Goal: Task Accomplishment & Management: Manage account settings

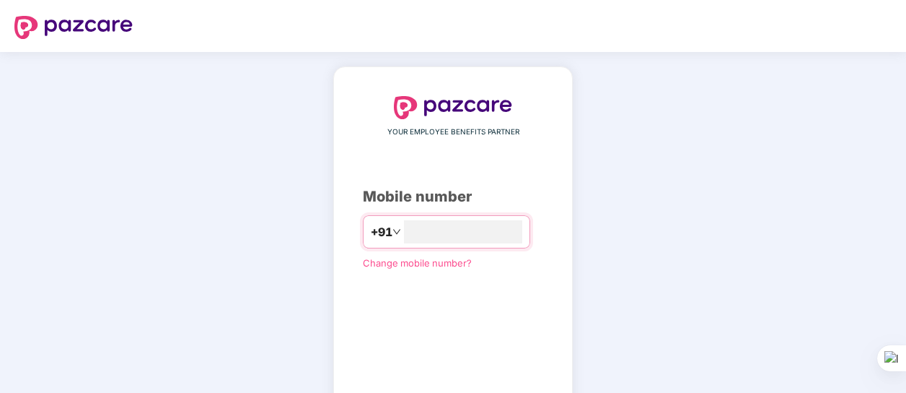
type input "*"
type input "**********"
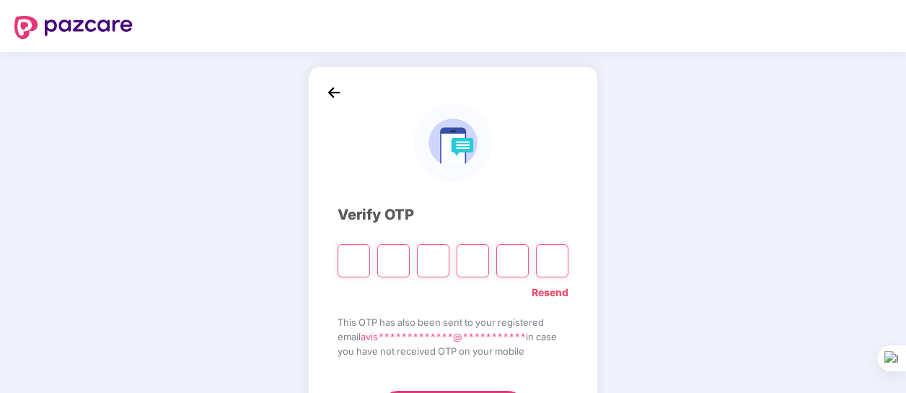
type input "*"
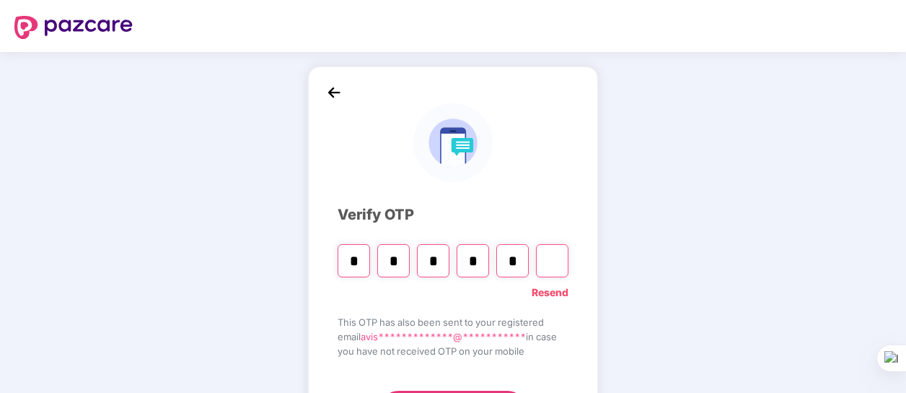
type input "*"
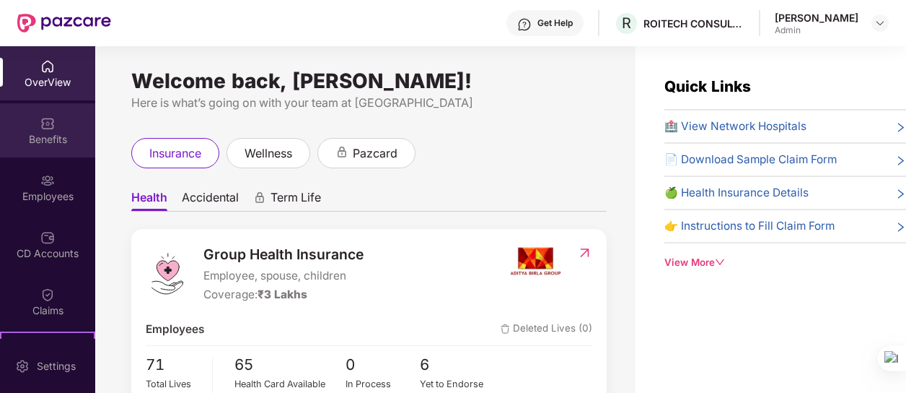
click at [35, 141] on div "Benefits" at bounding box center [47, 139] width 95 height 14
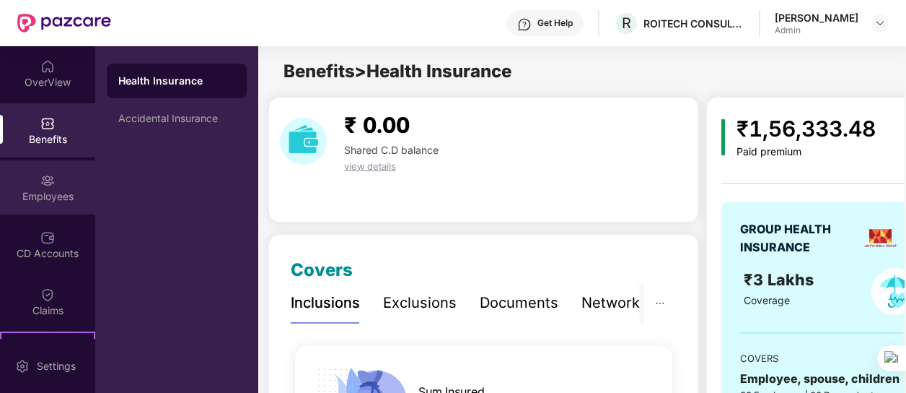
click at [41, 191] on div "Employees" at bounding box center [47, 196] width 95 height 14
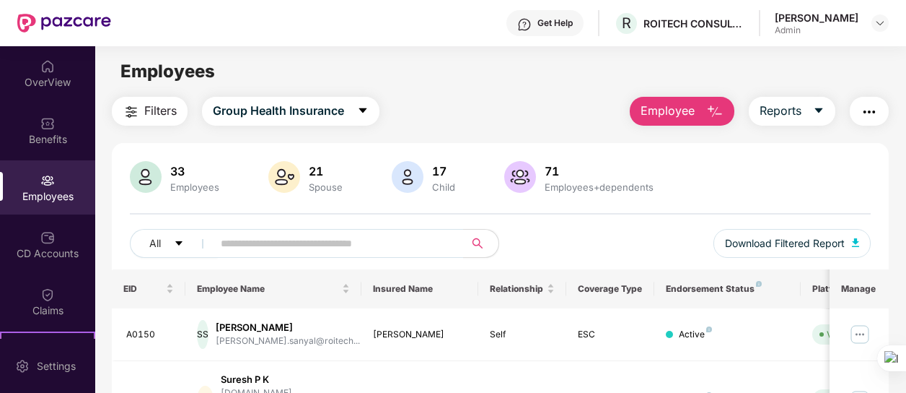
click at [675, 113] on span "Employee" at bounding box center [668, 111] width 54 height 18
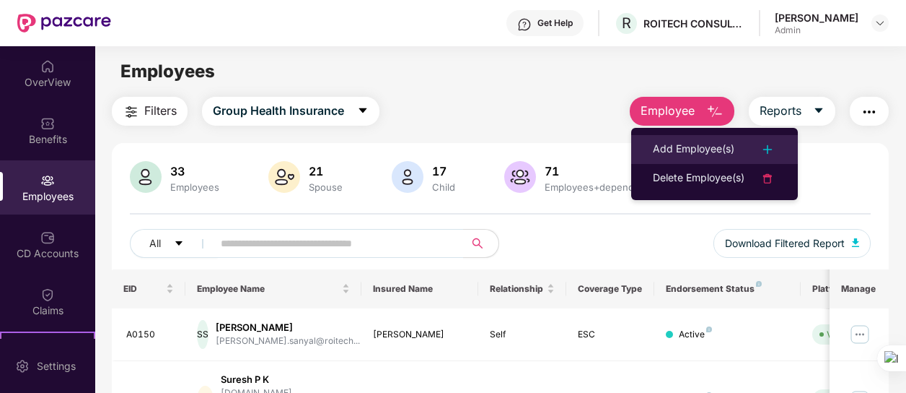
click at [676, 146] on div "Add Employee(s)" at bounding box center [694, 149] width 82 height 17
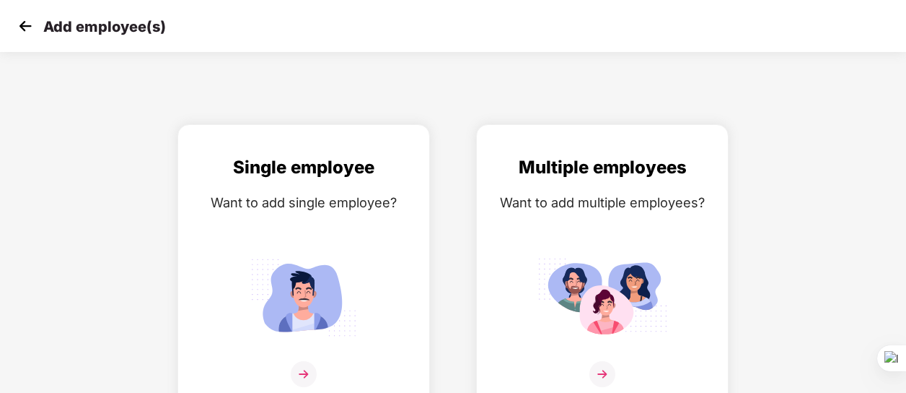
scroll to position [16, 0]
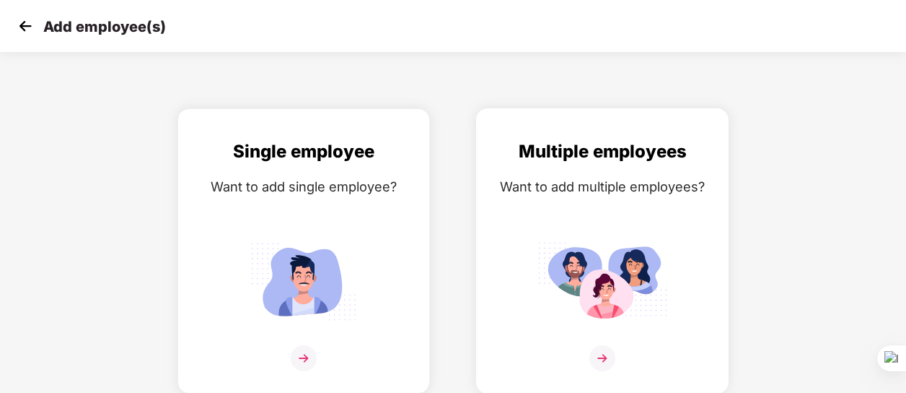
click at [606, 356] on img at bounding box center [603, 358] width 26 height 26
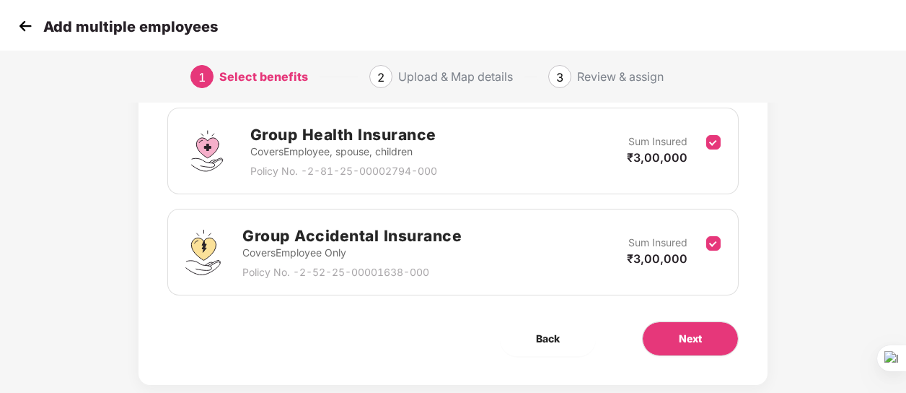
scroll to position [240, 0]
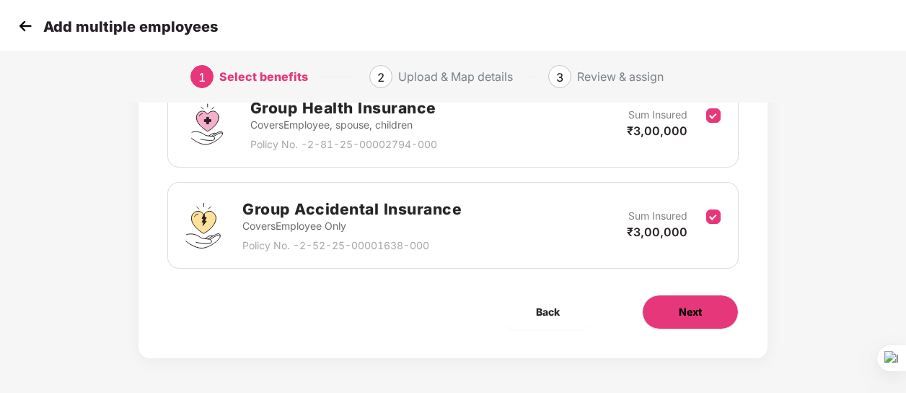
click at [685, 308] on span "Next" at bounding box center [690, 312] width 23 height 16
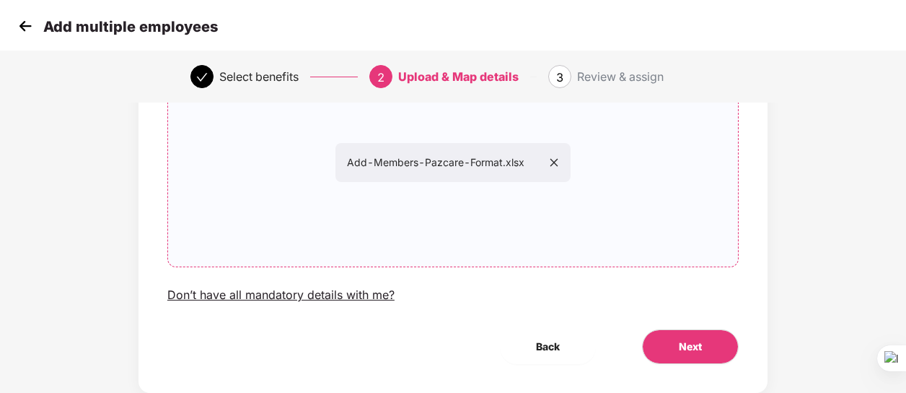
scroll to position [187, 0]
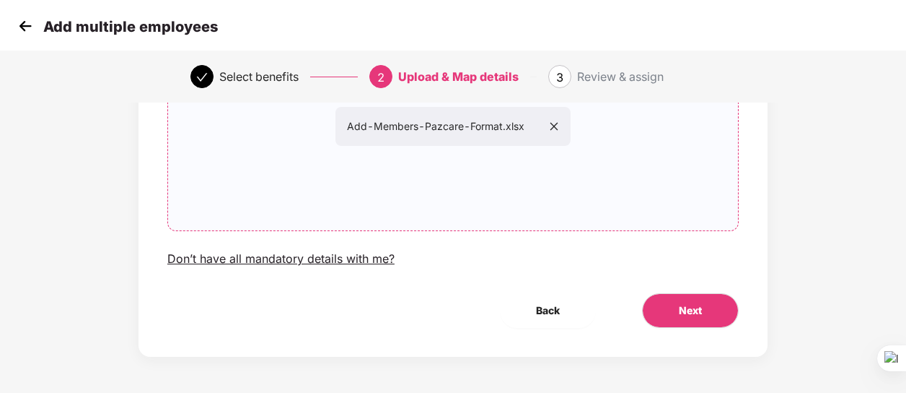
click at [553, 129] on icon "close" at bounding box center [554, 126] width 10 height 10
click at [681, 315] on span "Next" at bounding box center [690, 310] width 23 height 16
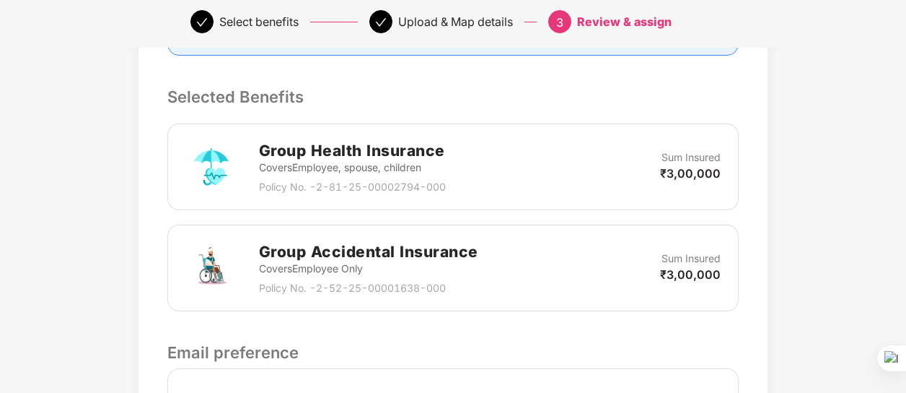
scroll to position [527, 0]
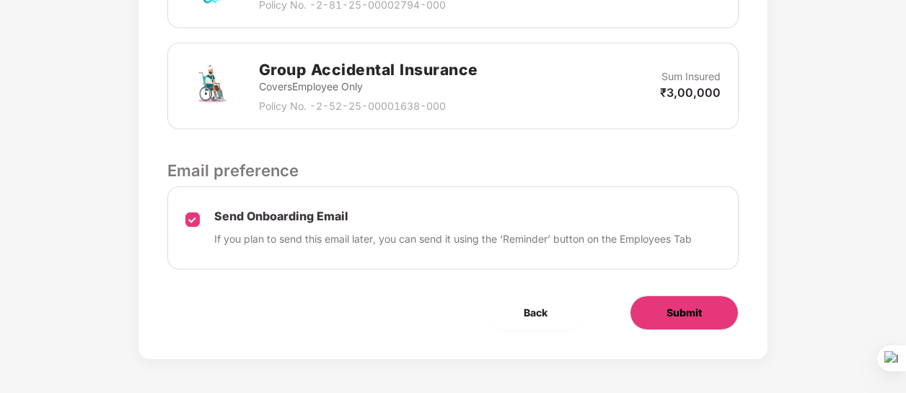
click at [683, 305] on span "Submit" at bounding box center [684, 313] width 35 height 16
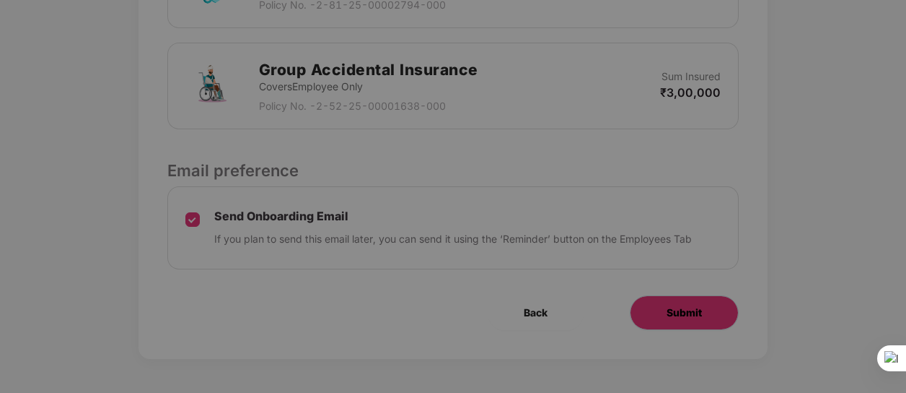
scroll to position [0, 0]
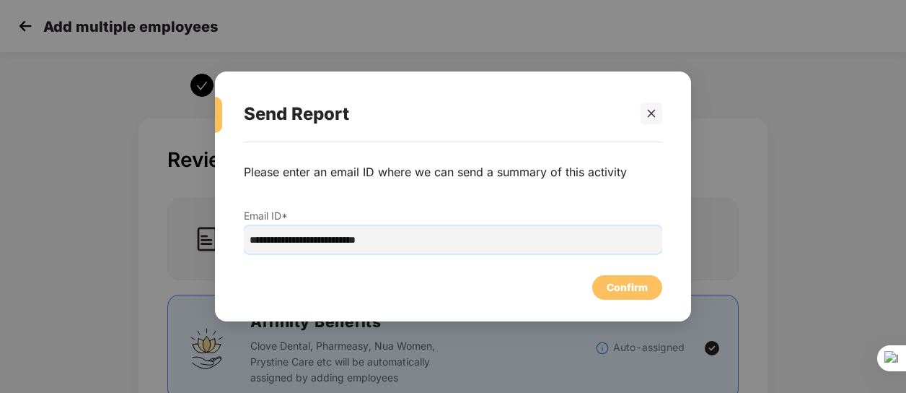
click at [445, 245] on input "**********" at bounding box center [453, 239] width 419 height 27
paste input "**********"
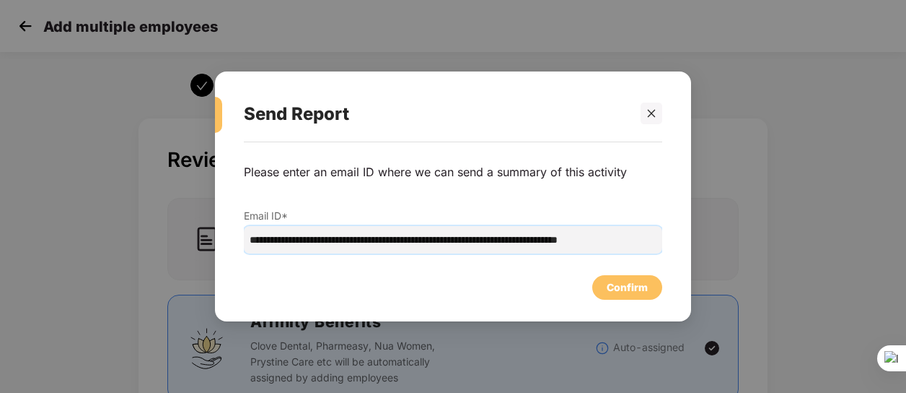
scroll to position [0, 19]
type input "**********"
drag, startPoint x: 404, startPoint y: 240, endPoint x: 520, endPoint y: 240, distance: 115.5
click at [520, 240] on input "**********" at bounding box center [453, 239] width 419 height 27
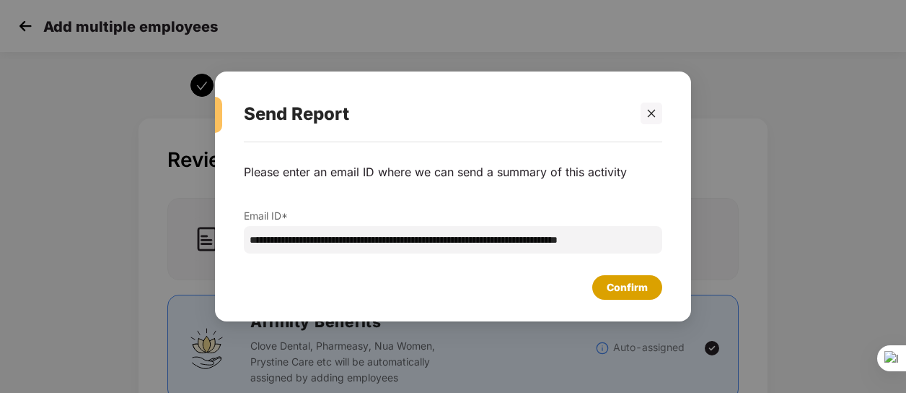
click at [622, 286] on div "Confirm" at bounding box center [627, 287] width 41 height 16
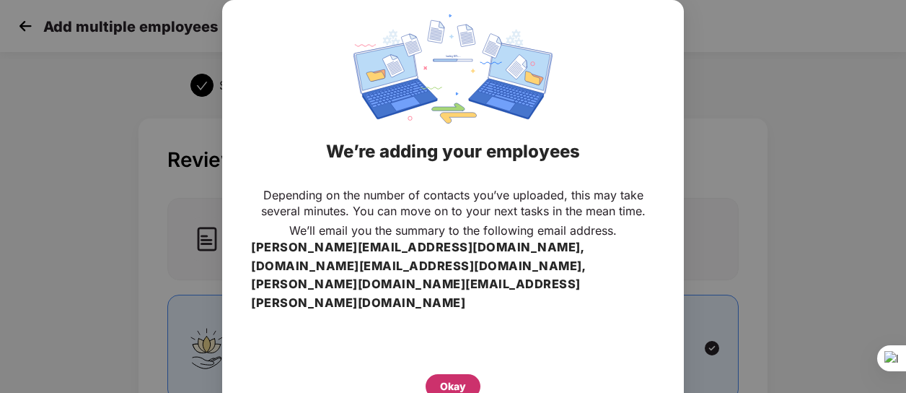
click at [452, 378] on div "Okay" at bounding box center [453, 386] width 26 height 16
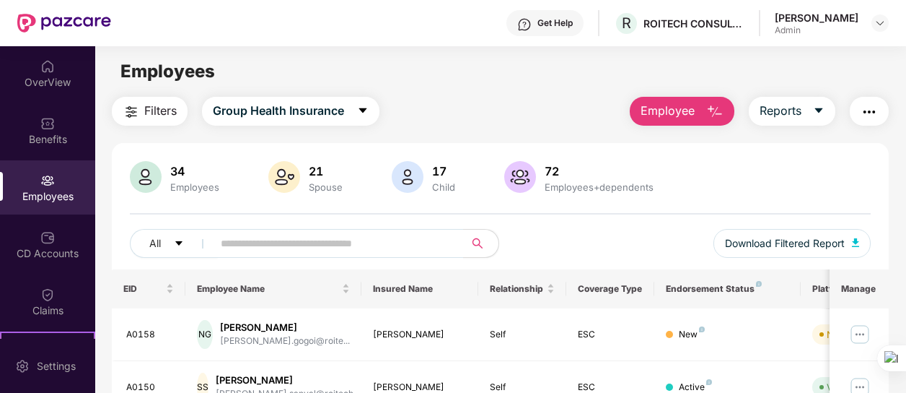
click at [681, 109] on span "Employee" at bounding box center [668, 111] width 54 height 18
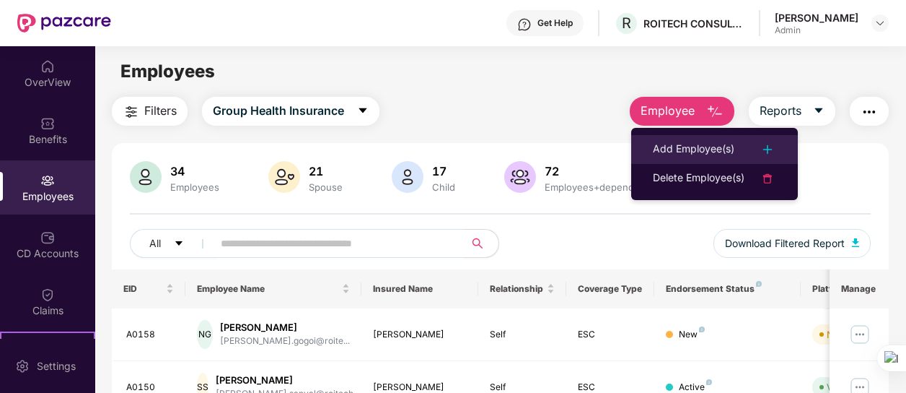
click at [686, 145] on div "Add Employee(s)" at bounding box center [694, 149] width 82 height 17
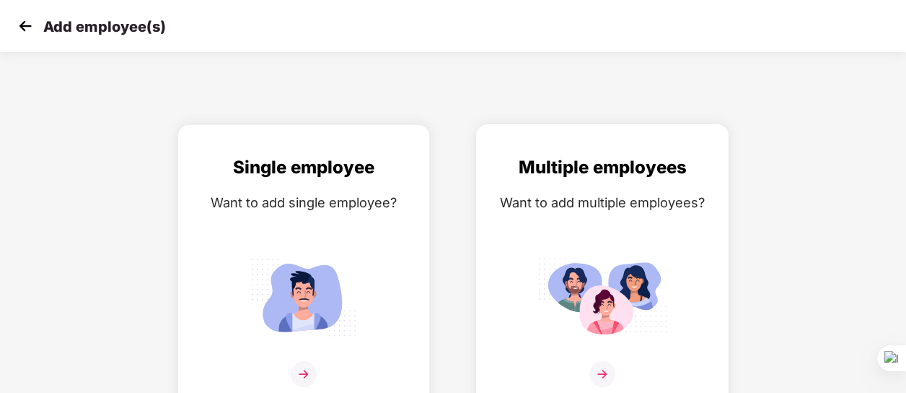
click at [601, 375] on img at bounding box center [603, 374] width 26 height 26
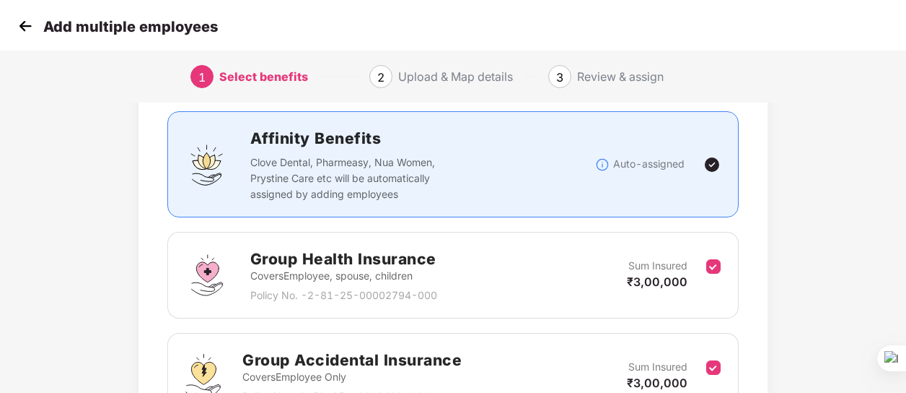
scroll to position [240, 0]
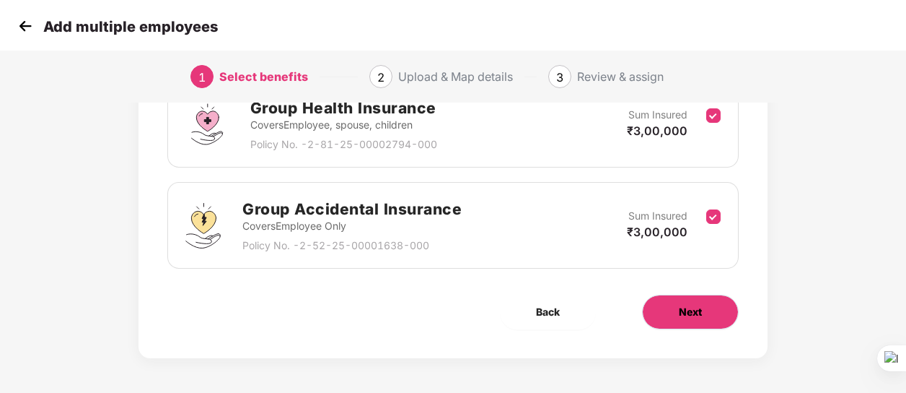
click at [667, 313] on button "Next" at bounding box center [690, 311] width 97 height 35
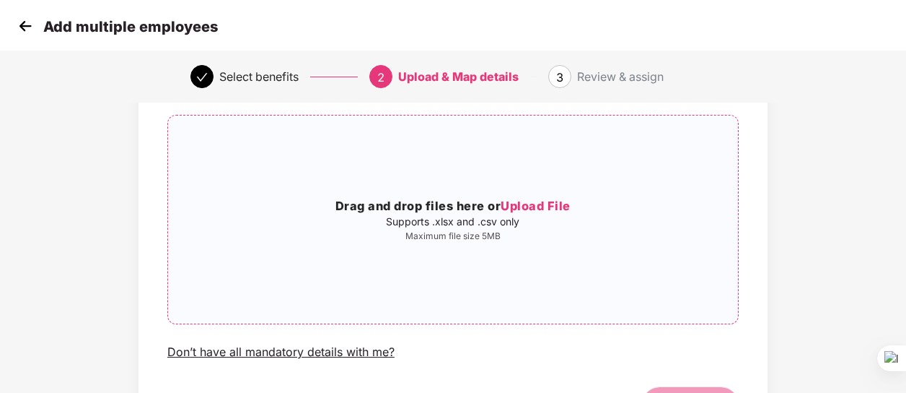
scroll to position [117, 0]
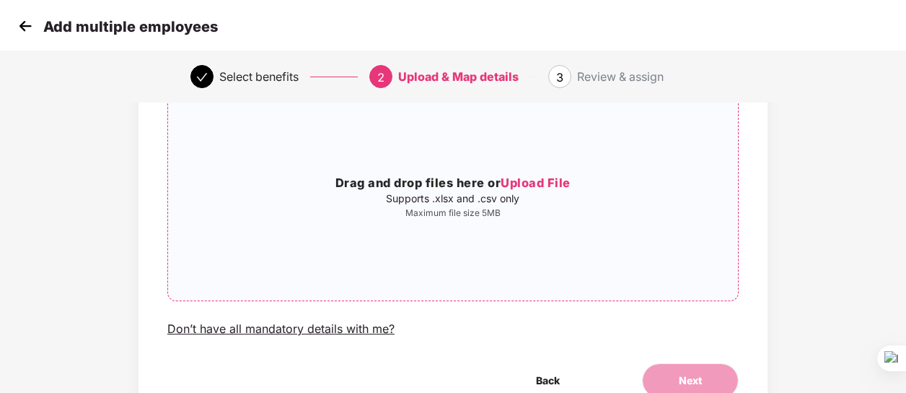
click at [528, 184] on span "Upload File" at bounding box center [536, 182] width 70 height 14
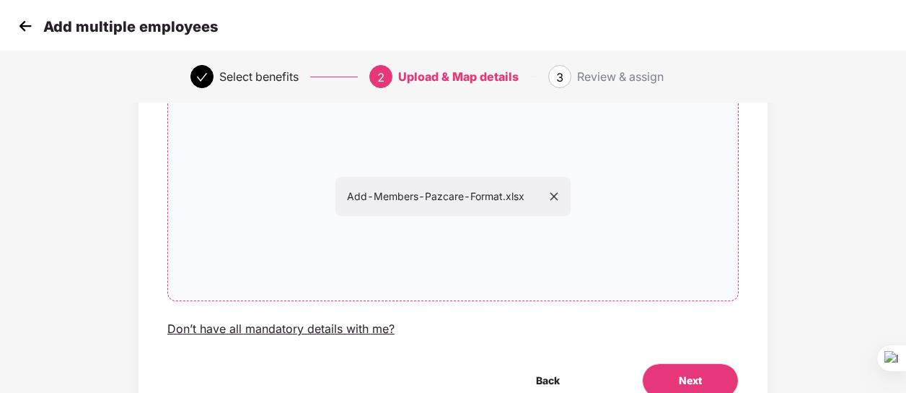
scroll to position [187, 0]
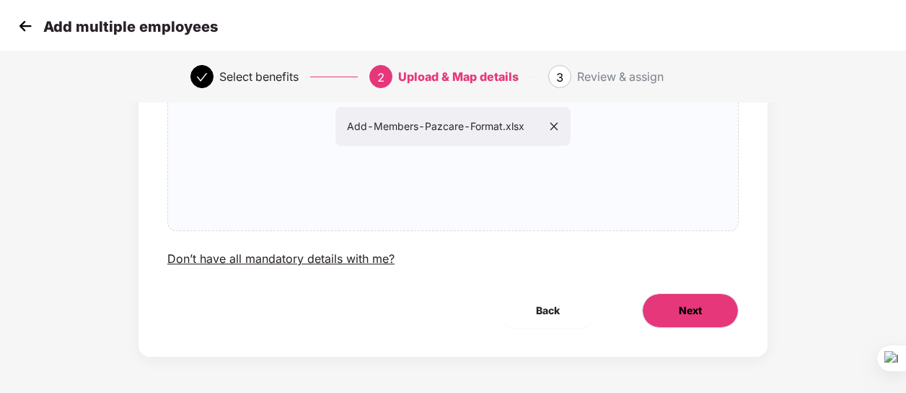
click at [686, 311] on span "Next" at bounding box center [690, 310] width 23 height 16
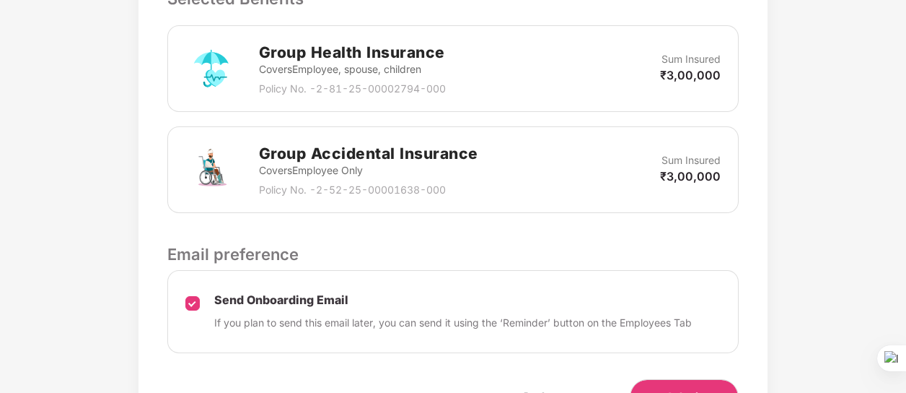
scroll to position [527, 0]
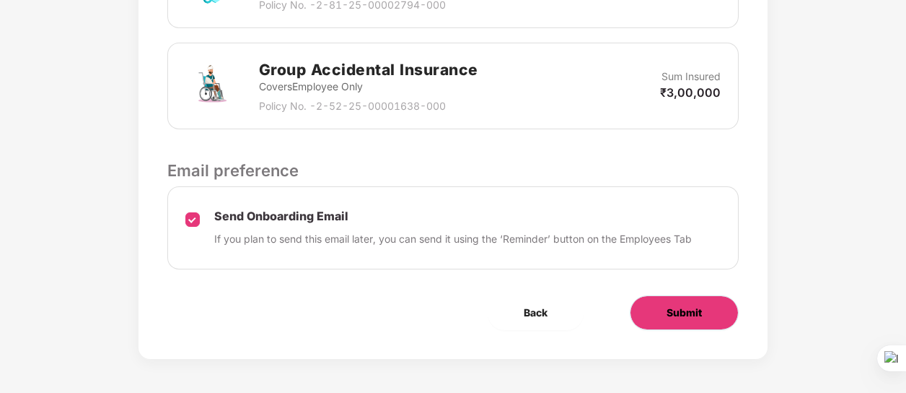
click at [675, 318] on button "Submit" at bounding box center [684, 312] width 109 height 35
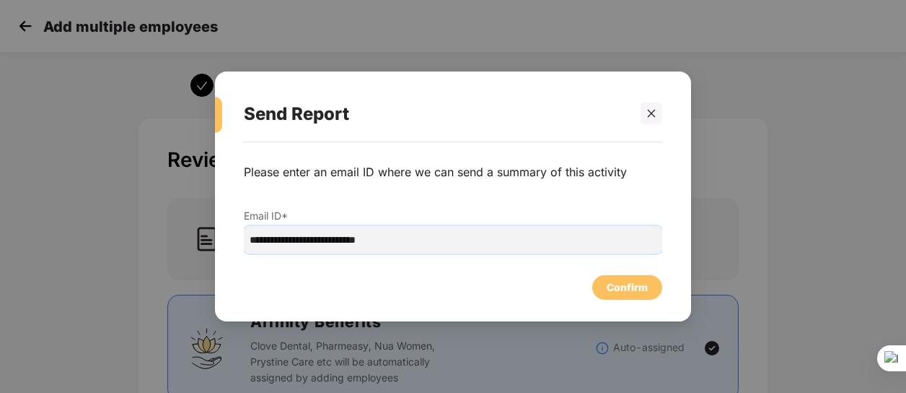
click at [434, 242] on input "**********" at bounding box center [453, 239] width 419 height 27
paste input "**********"
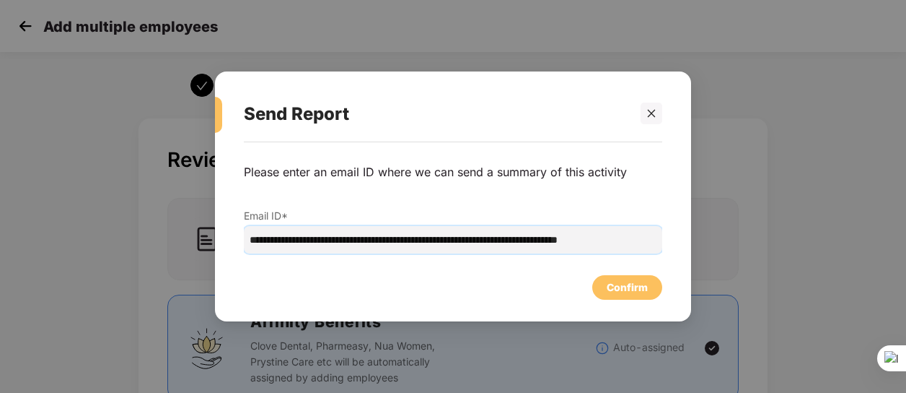
scroll to position [0, 19]
type input "**********"
click at [626, 285] on div "Confirm" at bounding box center [627, 287] width 41 height 16
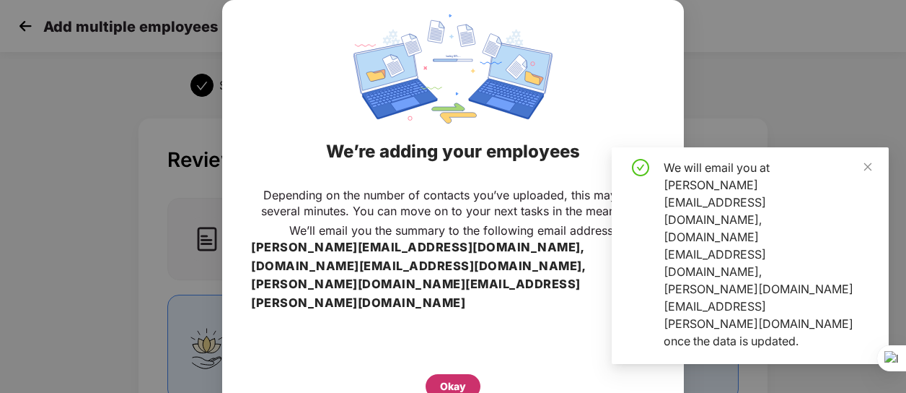
click at [457, 378] on div "Okay" at bounding box center [453, 386] width 26 height 16
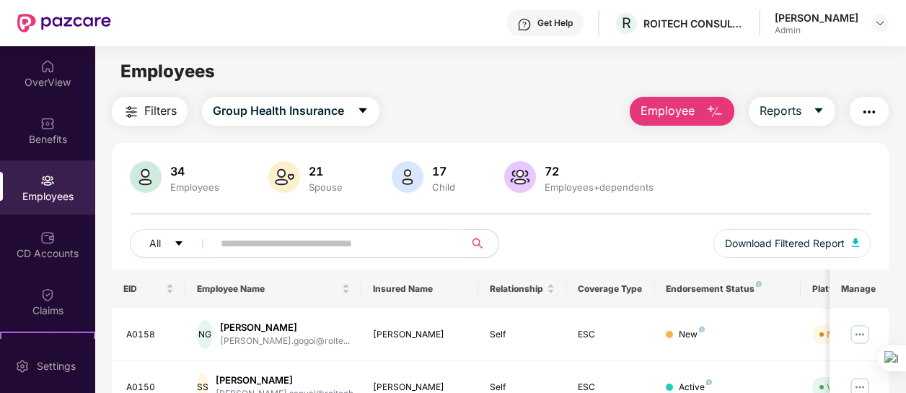
click at [673, 112] on span "Employee" at bounding box center [668, 111] width 54 height 18
click at [860, 332] on img at bounding box center [860, 334] width 23 height 23
click at [667, 233] on div "All Download Filtered Report" at bounding box center [500, 249] width 740 height 40
click at [691, 116] on span "Employee" at bounding box center [668, 111] width 54 height 18
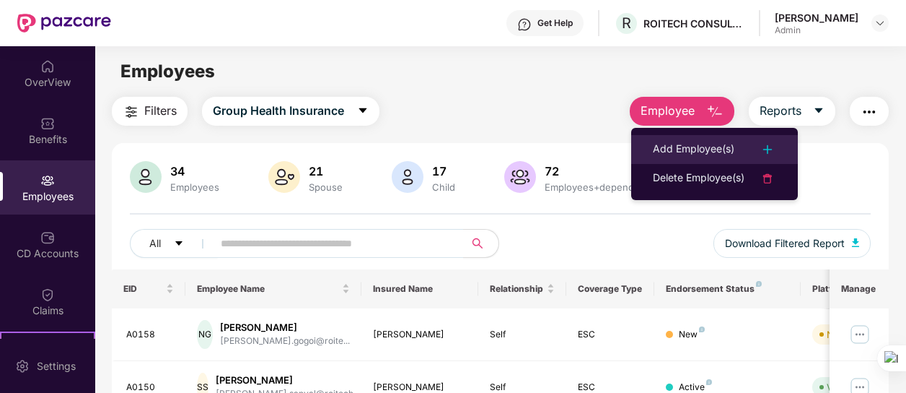
click at [686, 146] on div "Add Employee(s)" at bounding box center [694, 149] width 82 height 17
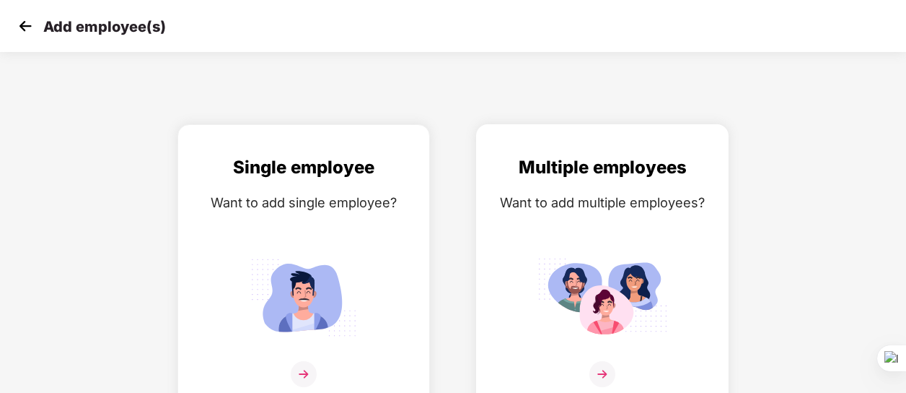
click at [603, 368] on img at bounding box center [603, 374] width 26 height 26
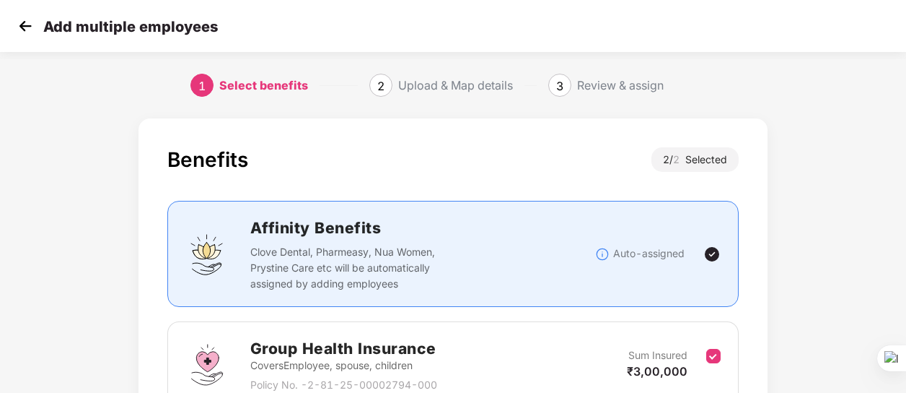
scroll to position [240, 0]
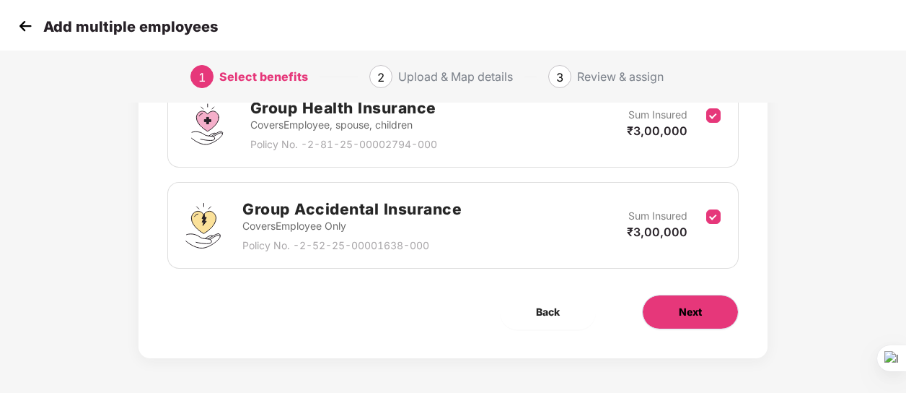
click at [714, 310] on button "Next" at bounding box center [690, 311] width 97 height 35
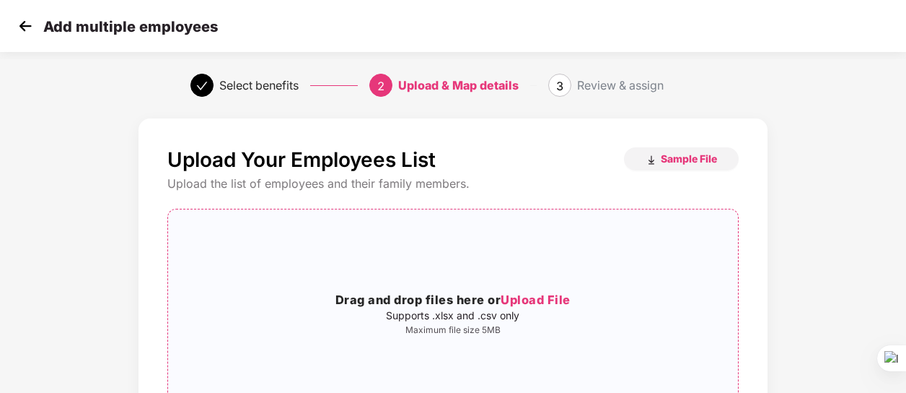
click at [538, 302] on span "Upload File" at bounding box center [536, 299] width 70 height 14
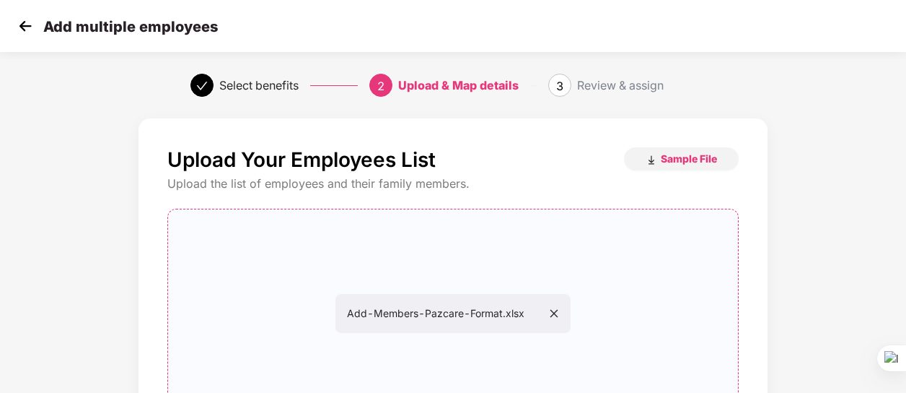
scroll to position [176, 0]
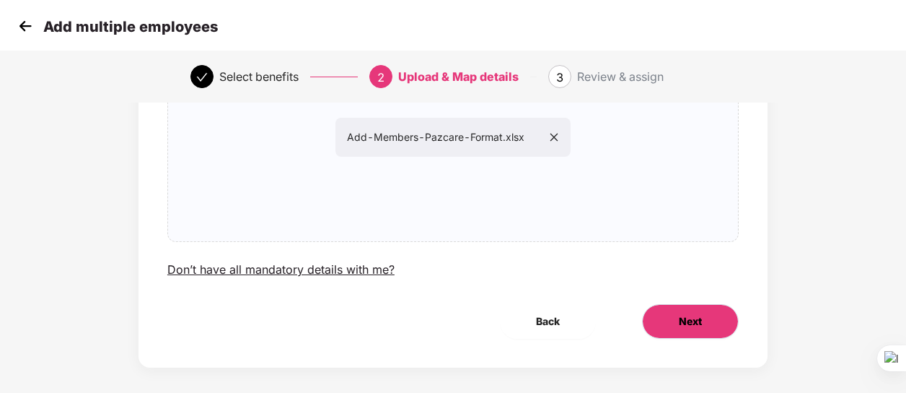
click at [686, 324] on span "Next" at bounding box center [690, 321] width 23 height 16
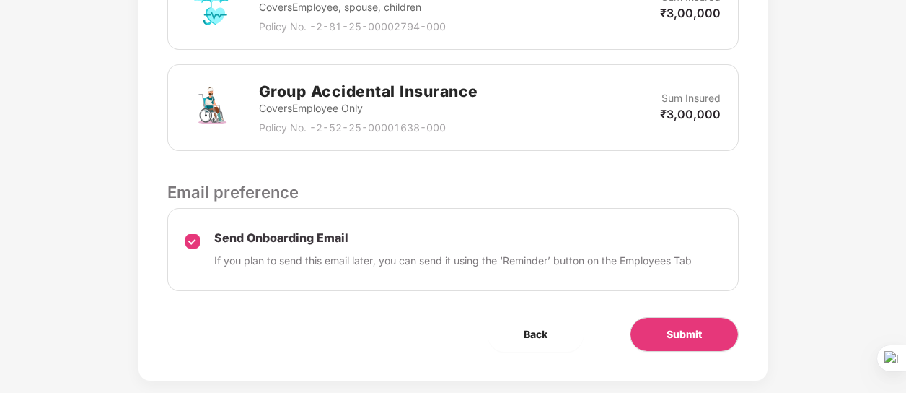
scroll to position [527, 0]
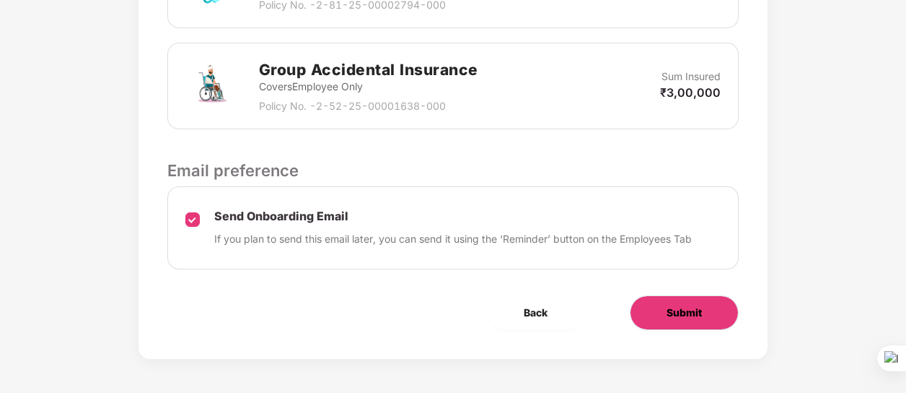
click at [674, 307] on span "Submit" at bounding box center [684, 313] width 35 height 16
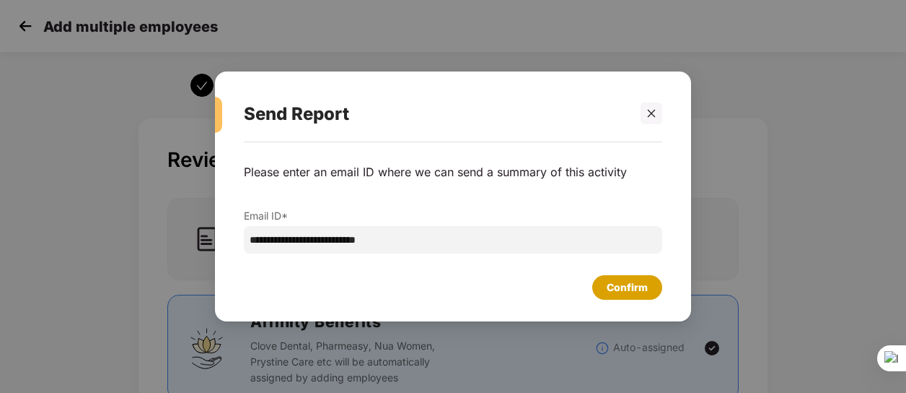
click at [618, 283] on div "Confirm" at bounding box center [627, 287] width 41 height 16
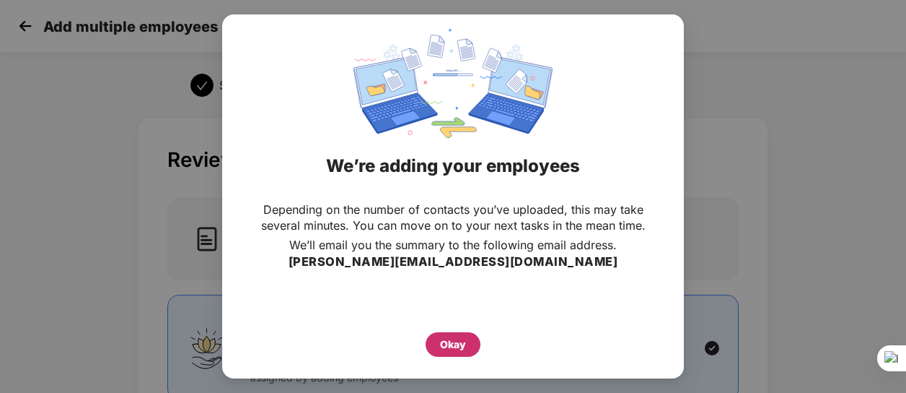
click at [450, 343] on div "Okay" at bounding box center [453, 344] width 26 height 16
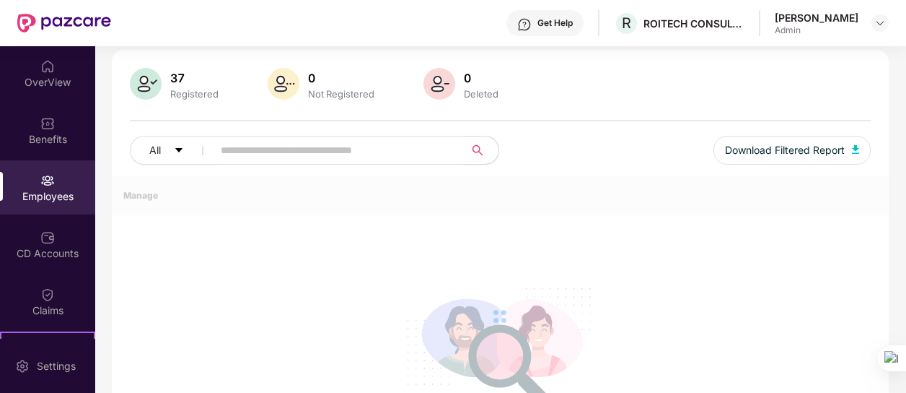
scroll to position [106, 0]
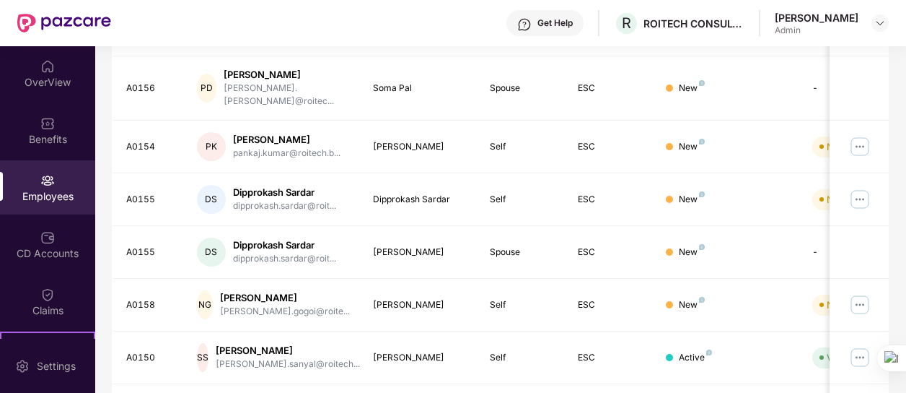
scroll to position [318, 0]
click at [862, 292] on img at bounding box center [860, 303] width 23 height 23
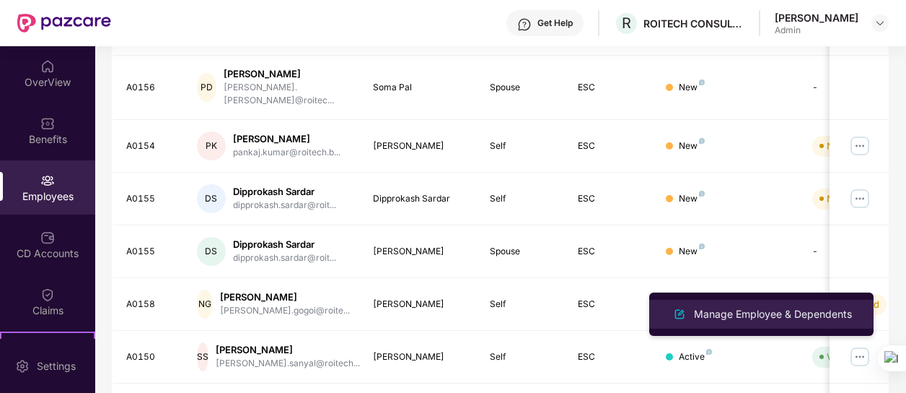
click at [782, 314] on div "Manage Employee & Dependents" at bounding box center [773, 314] width 164 height 16
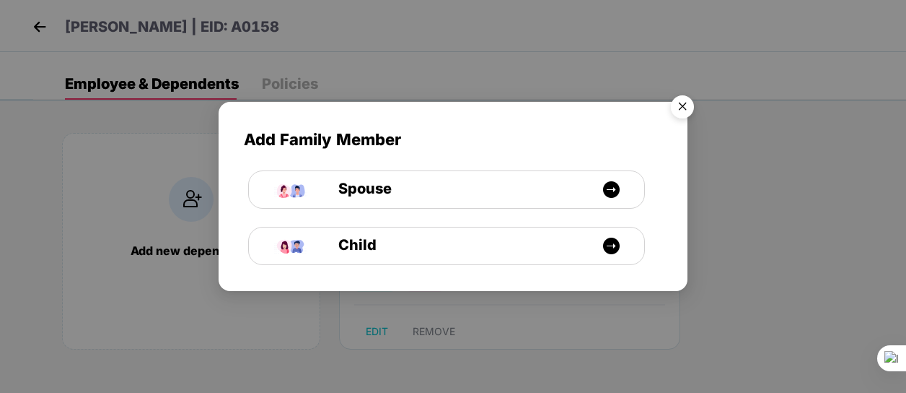
click at [680, 111] on img "Close" at bounding box center [682, 109] width 40 height 40
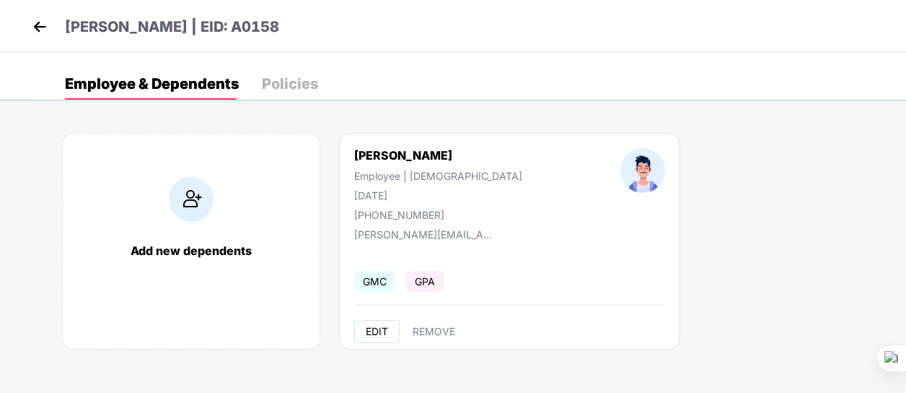
click at [372, 330] on span "EDIT" at bounding box center [377, 331] width 22 height 12
select select "****"
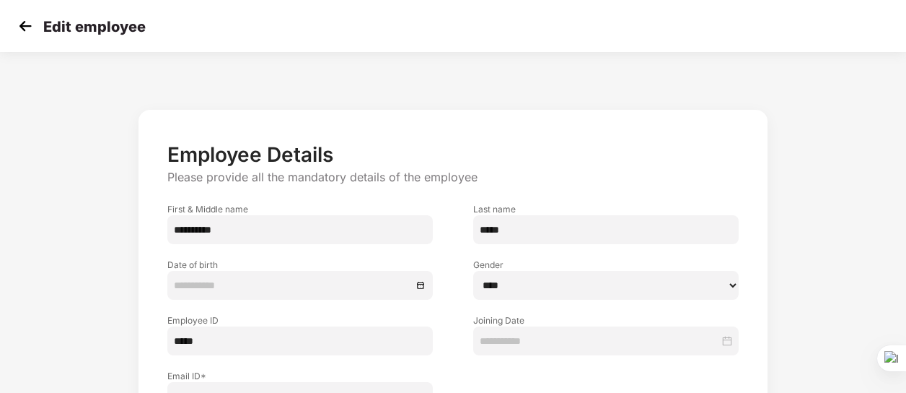
type input "**********"
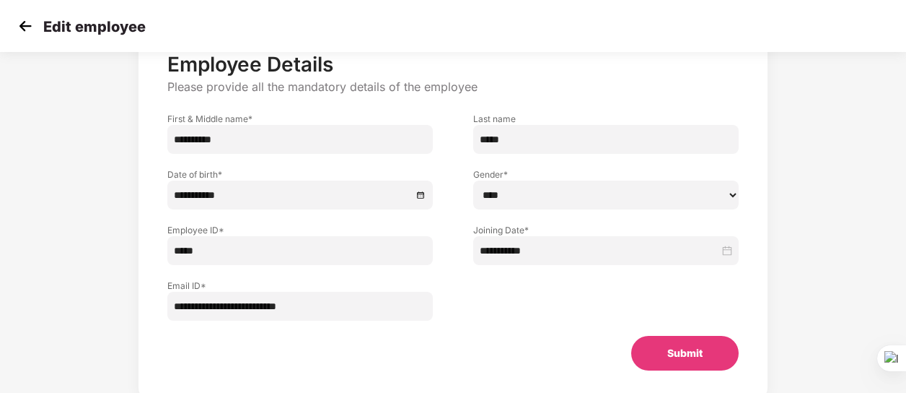
scroll to position [92, 0]
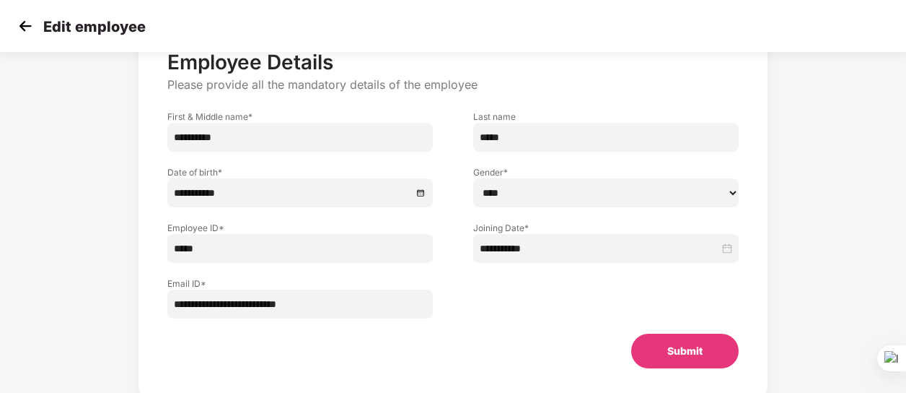
click at [24, 27] on img at bounding box center [25, 26] width 22 height 22
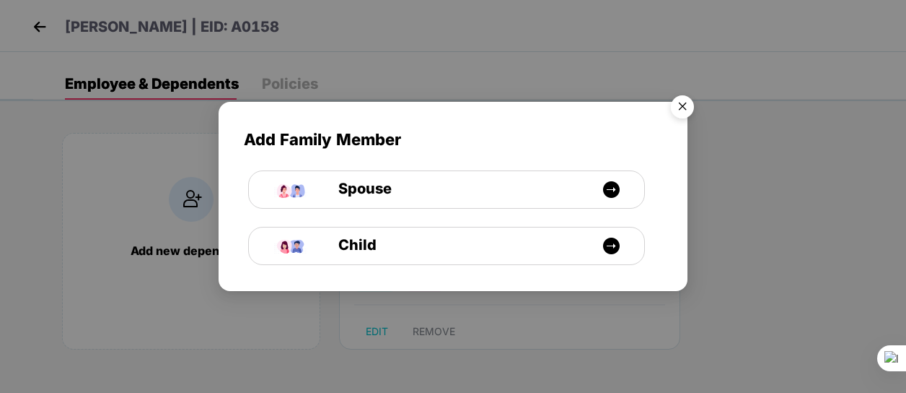
click at [678, 110] on img "Close" at bounding box center [682, 109] width 40 height 40
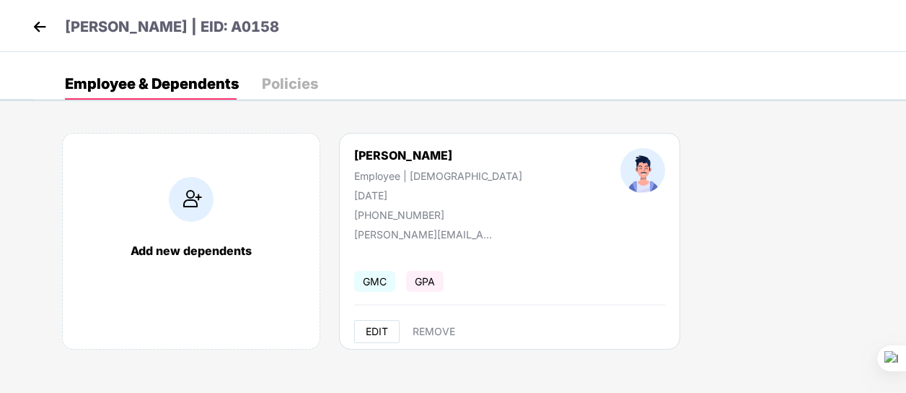
click at [374, 330] on span "EDIT" at bounding box center [377, 331] width 22 height 12
select select "****"
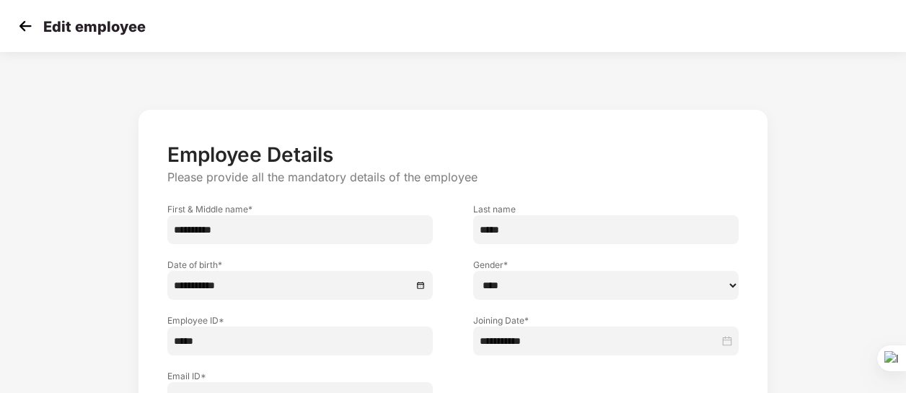
click at [21, 23] on img at bounding box center [25, 26] width 22 height 22
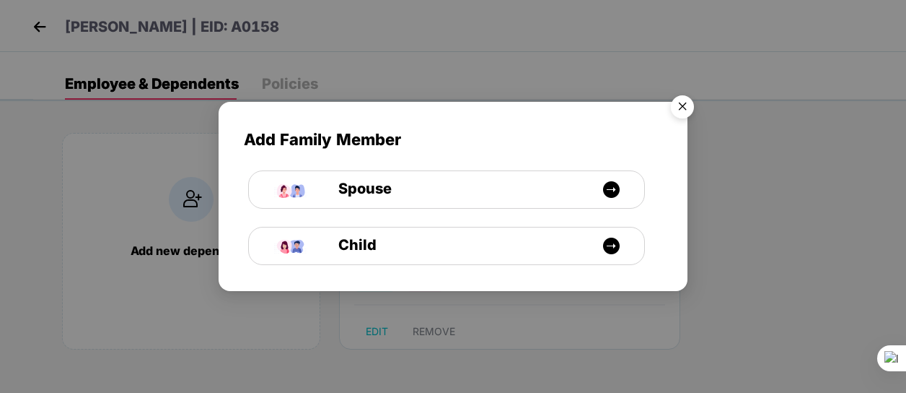
click at [683, 106] on img "Close" at bounding box center [682, 109] width 40 height 40
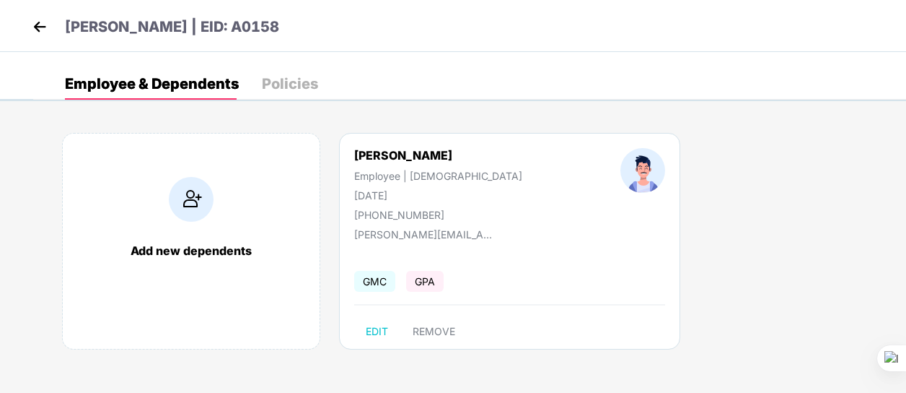
click at [36, 25] on img at bounding box center [40, 27] width 22 height 22
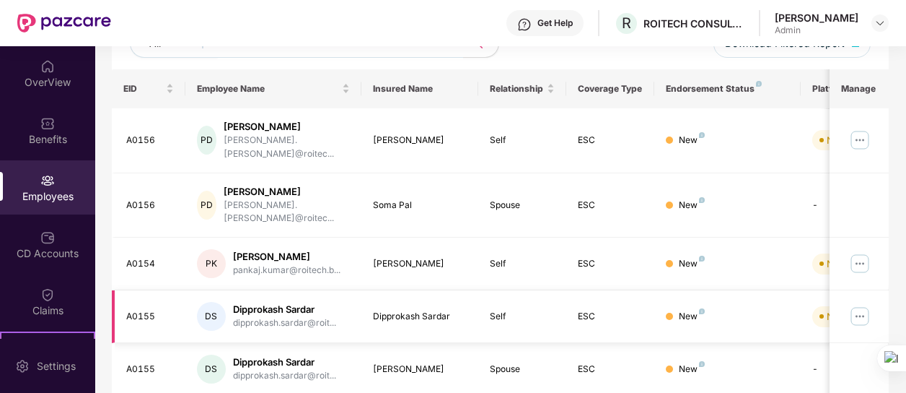
scroll to position [278, 0]
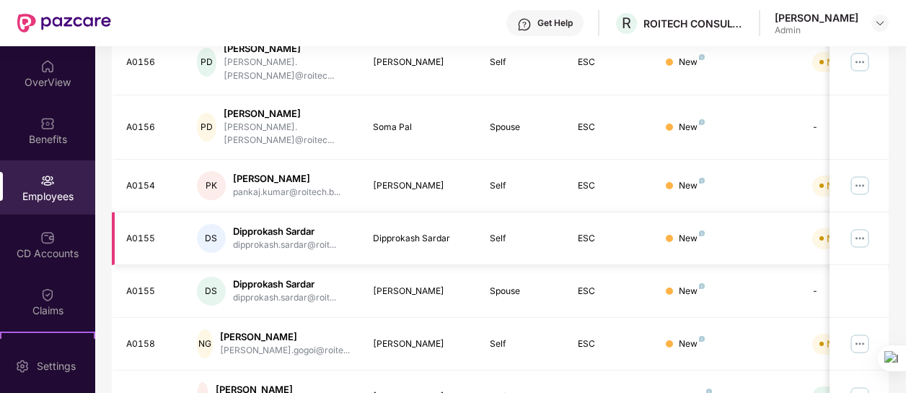
click at [862, 227] on img at bounding box center [860, 238] width 23 height 23
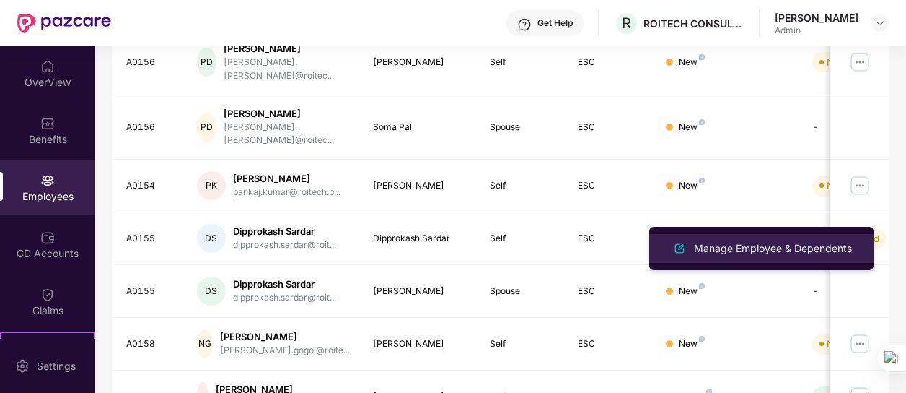
click at [766, 248] on div "Manage Employee & Dependents" at bounding box center [773, 248] width 164 height 16
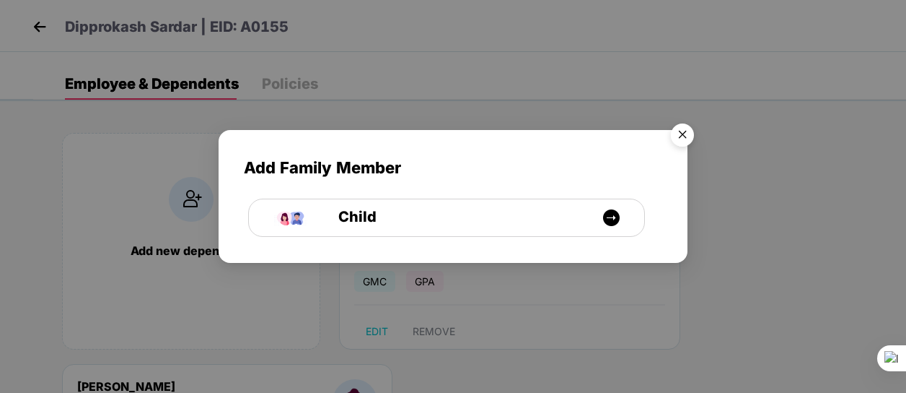
click at [684, 137] on img "Close" at bounding box center [682, 137] width 40 height 40
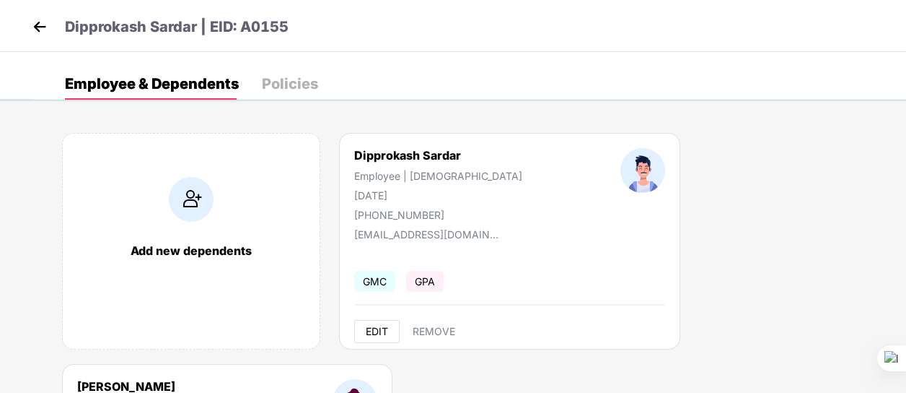
click at [377, 330] on span "EDIT" at bounding box center [377, 331] width 22 height 12
select select "****"
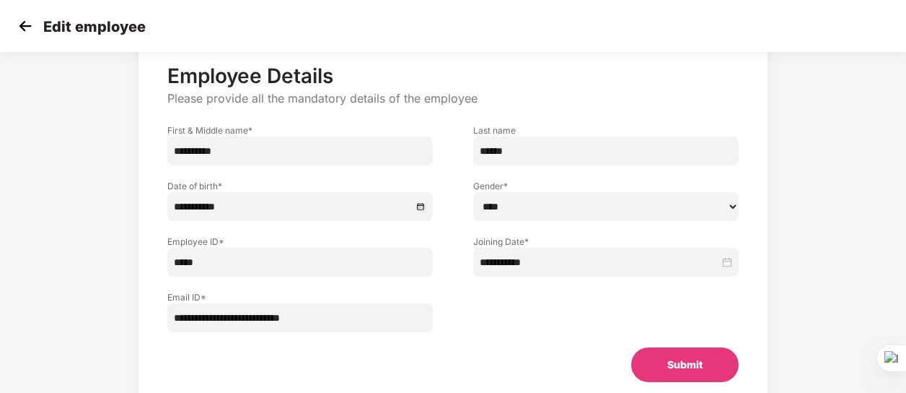
scroll to position [79, 0]
click at [23, 30] on img at bounding box center [25, 26] width 22 height 22
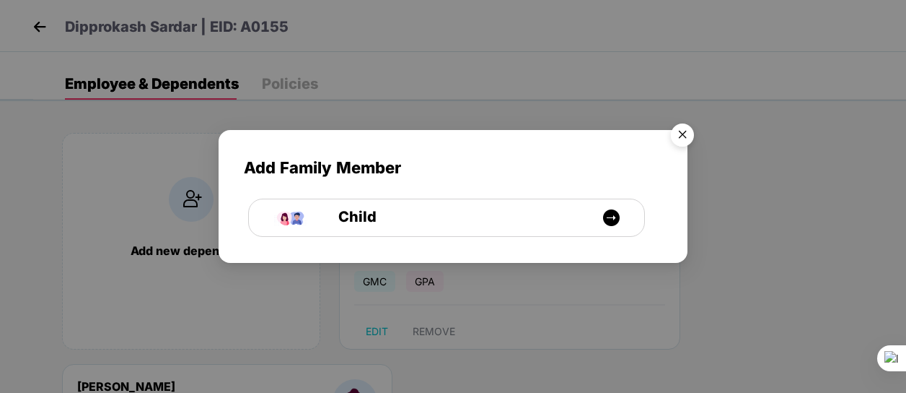
click at [680, 139] on img "Close" at bounding box center [682, 137] width 40 height 40
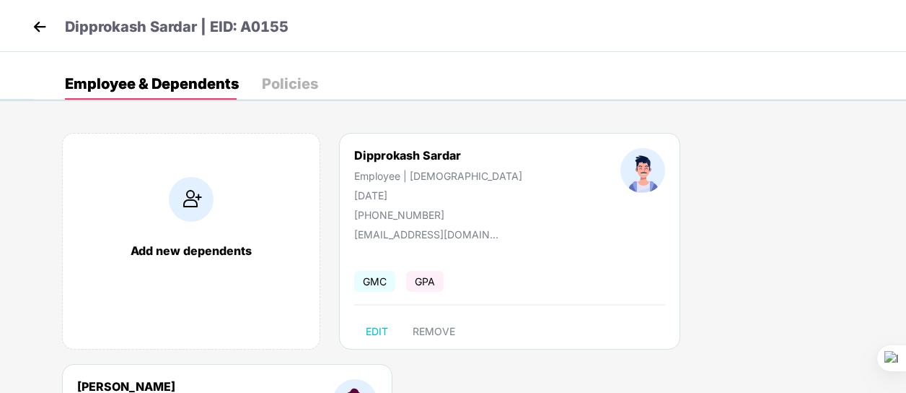
click at [42, 24] on img at bounding box center [40, 27] width 22 height 22
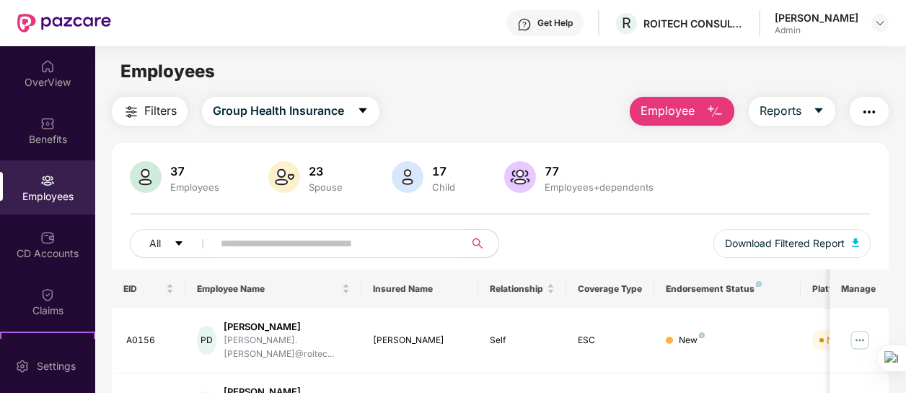
click at [508, 78] on div "Employees" at bounding box center [500, 71] width 810 height 27
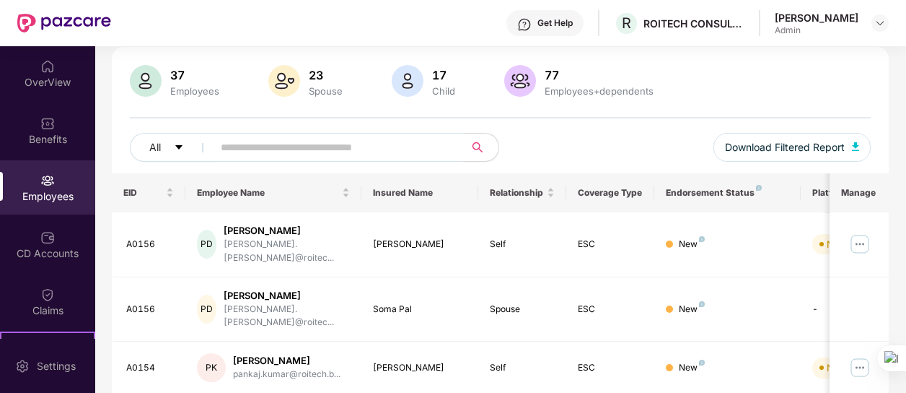
scroll to position [95, 0]
click at [633, 139] on div "All Download Filtered Report" at bounding box center [500, 153] width 740 height 40
click at [623, 144] on div "All Download Filtered Report" at bounding box center [500, 153] width 740 height 40
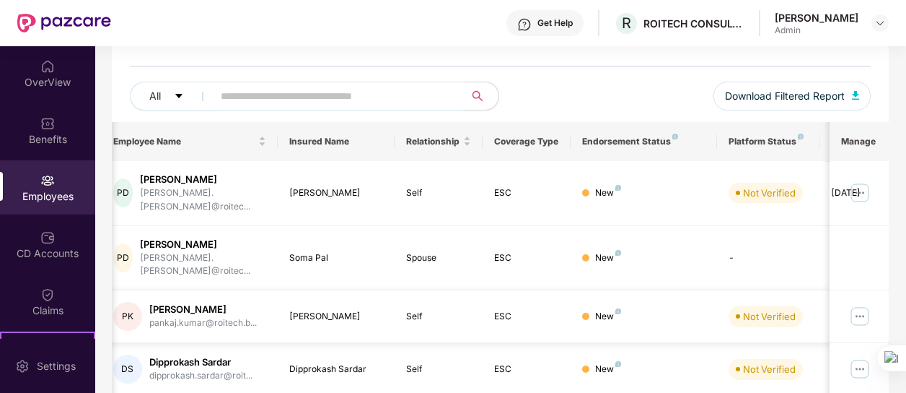
scroll to position [163, 0]
